Goal: Transaction & Acquisition: Purchase product/service

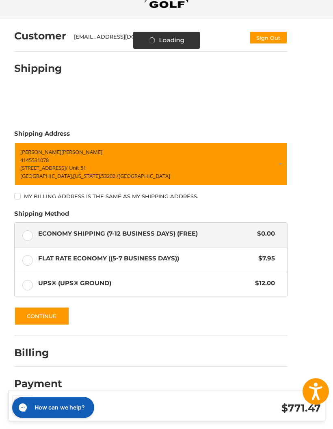
scroll to position [55, 0]
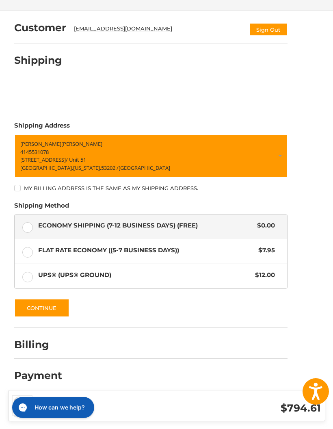
click at [47, 255] on span "Flat Rate Economy ((5-7 Business Days))" at bounding box center [146, 250] width 216 height 9
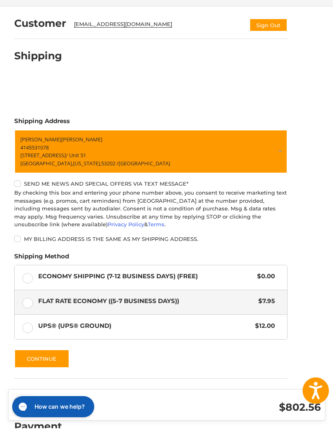
click at [28, 277] on label "Economy Shipping (7-12 Business Days) (Free) $0.00" at bounding box center [151, 278] width 273 height 24
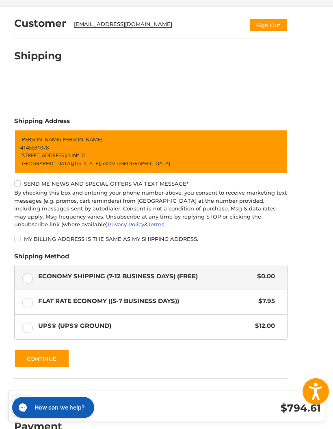
click at [51, 358] on button "Continue" at bounding box center [41, 358] width 55 height 19
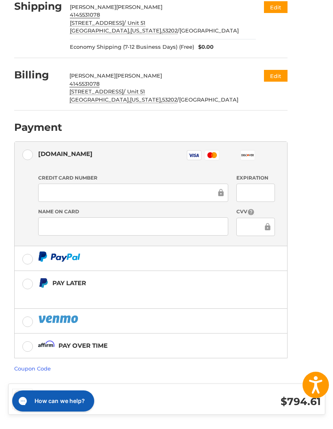
scroll to position [134, 0]
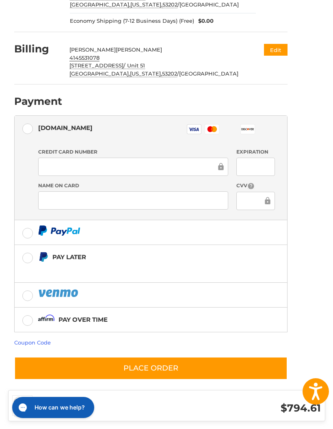
click at [36, 344] on link "Coupon Code" at bounding box center [32, 342] width 37 height 6
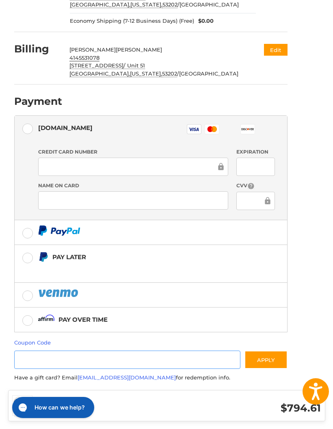
click at [35, 359] on input "Gift Certificate or Coupon Code" at bounding box center [127, 360] width 227 height 18
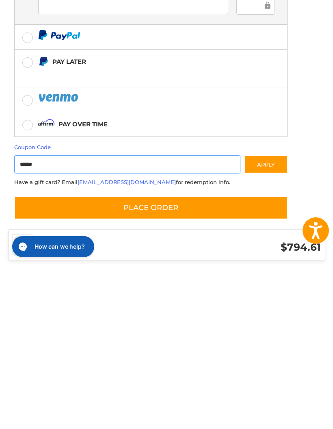
type input "******"
click at [270, 316] on button "Apply" at bounding box center [266, 325] width 43 height 18
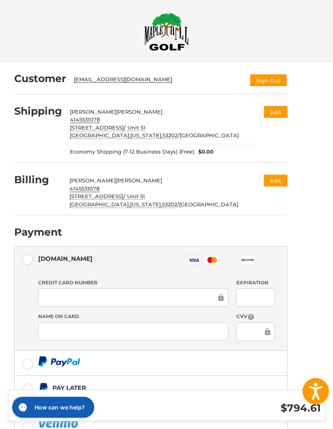
scroll to position [0, 0]
